Goal: Task Accomplishment & Management: Use online tool/utility

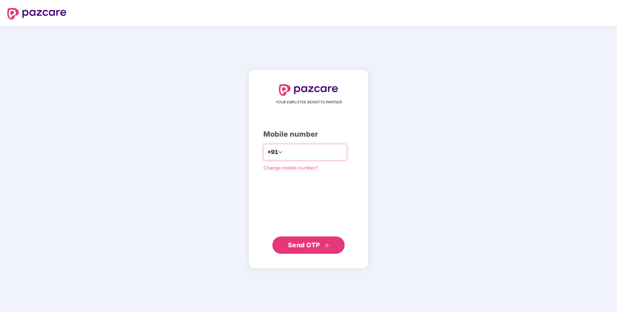
click at [299, 153] on input "number" at bounding box center [313, 152] width 59 height 12
type input "**********"
click at [296, 241] on span "Send OTP" at bounding box center [304, 245] width 32 height 8
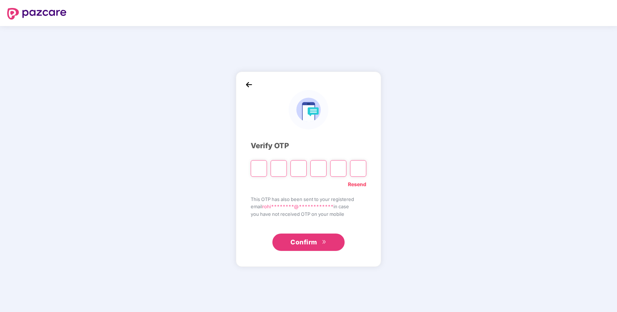
type input "*"
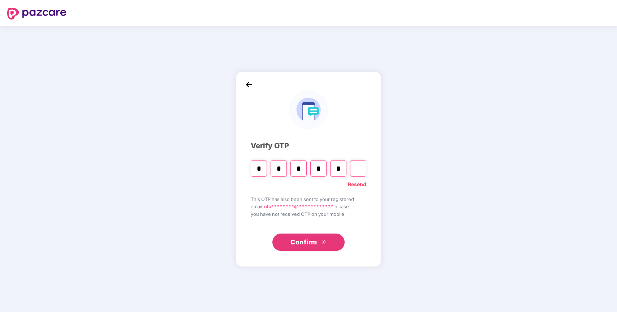
type input "*"
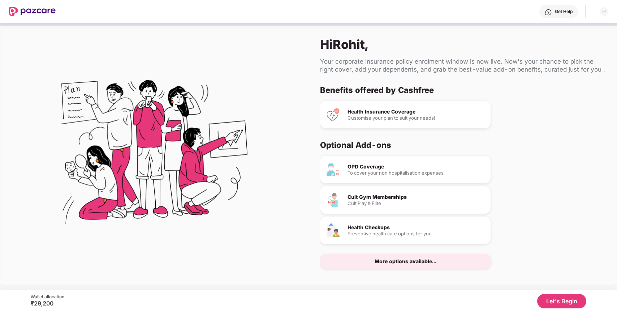
click at [556, 303] on button "Let's Begin" at bounding box center [561, 301] width 49 height 14
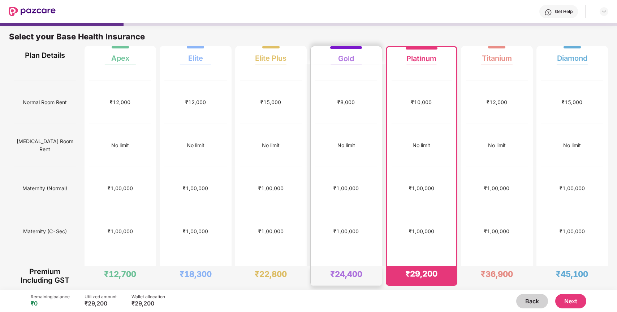
scroll to position [130, 0]
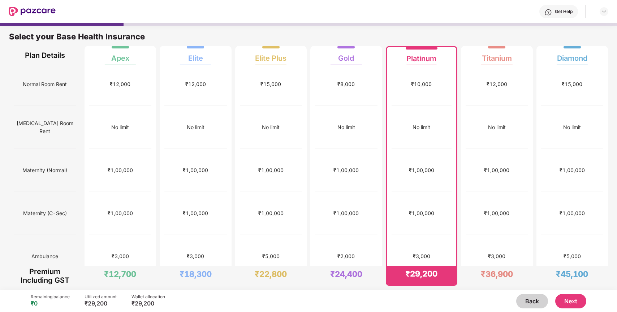
click at [573, 299] on button "Next" at bounding box center [571, 301] width 31 height 14
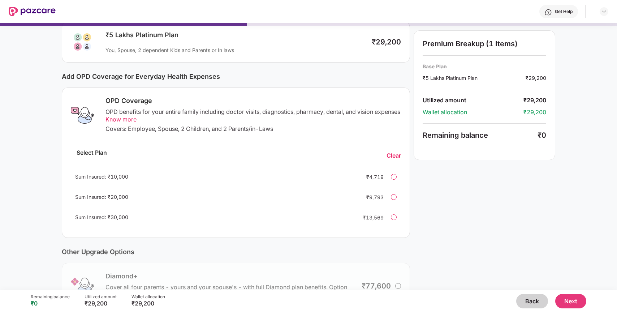
scroll to position [53, 0]
click at [137, 120] on span "Know more" at bounding box center [121, 118] width 31 height 7
click at [396, 176] on div at bounding box center [394, 176] width 6 height 6
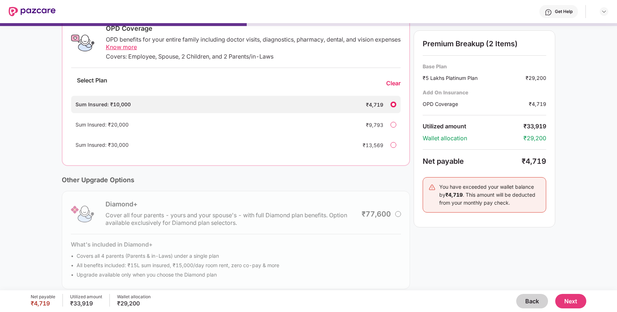
scroll to position [132, 0]
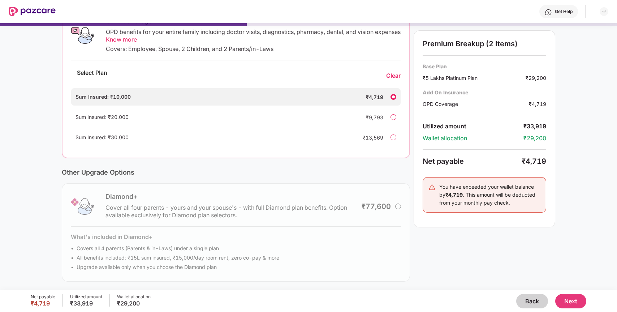
click at [577, 300] on button "Next" at bounding box center [571, 301] width 31 height 14
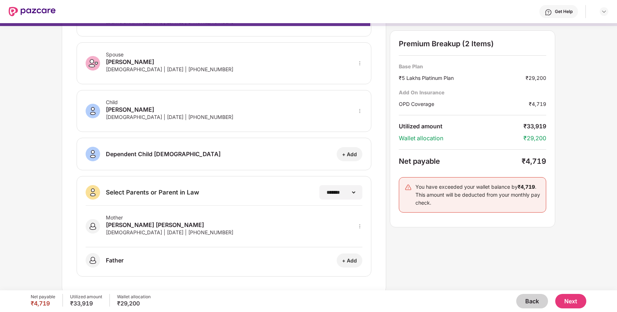
scroll to position [70, 0]
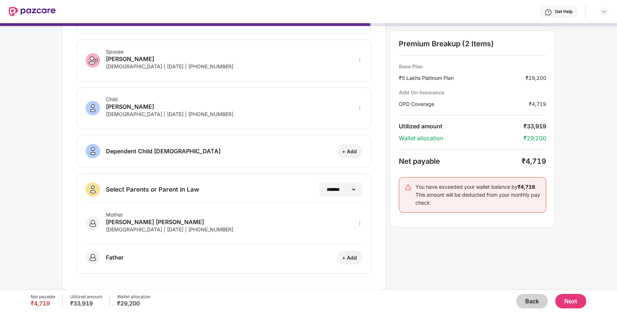
click at [578, 305] on button "Next" at bounding box center [571, 301] width 31 height 14
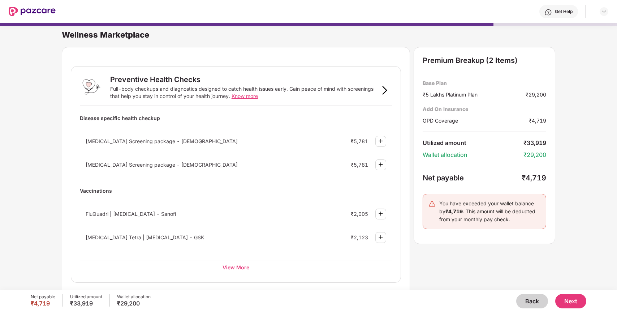
click at [582, 305] on button "Next" at bounding box center [571, 301] width 31 height 14
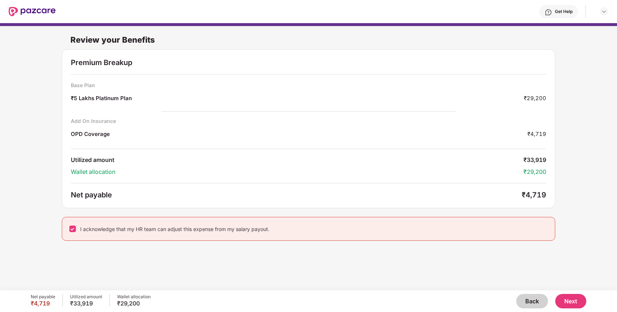
click at [578, 301] on button "Next" at bounding box center [571, 301] width 31 height 14
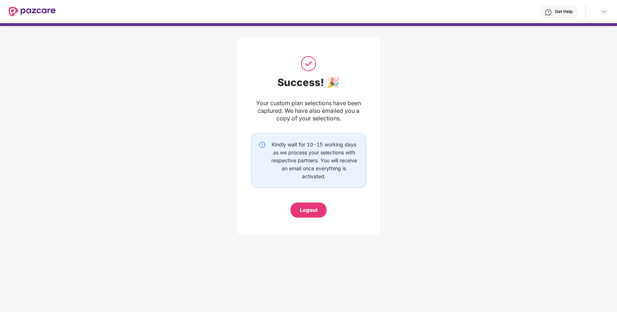
click at [311, 211] on div "Logout" at bounding box center [309, 210] width 18 height 8
